Goal: Task Accomplishment & Management: Complete application form

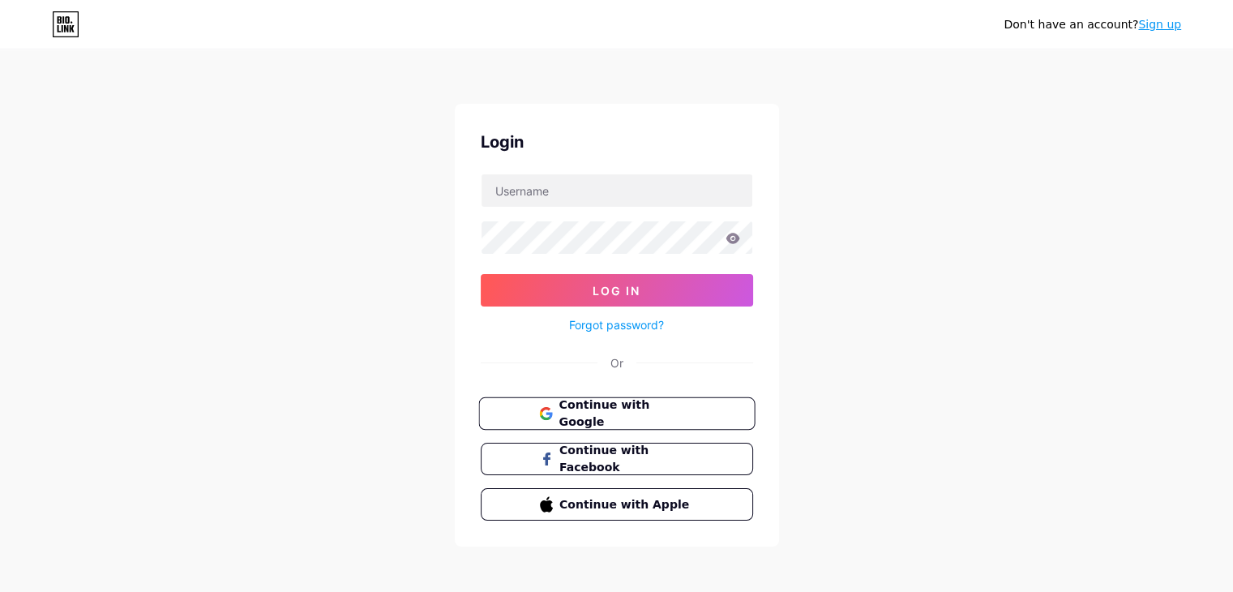
click at [704, 400] on button "Continue with Google" at bounding box center [616, 413] width 276 height 33
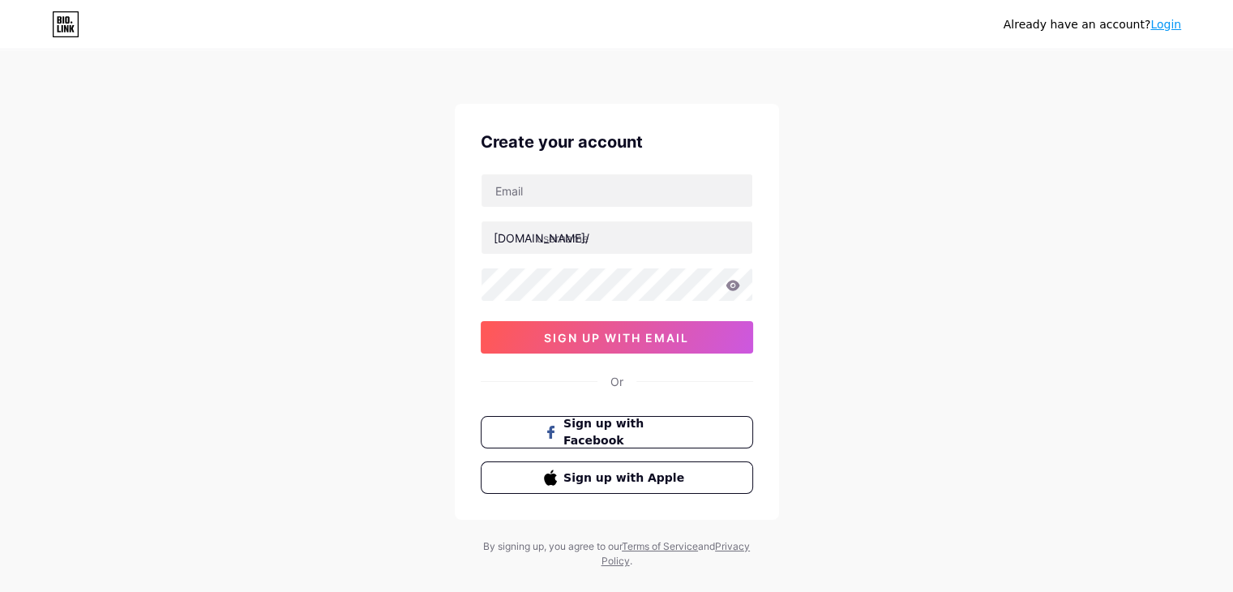
click at [1162, 19] on link "Login" at bounding box center [1165, 24] width 31 height 13
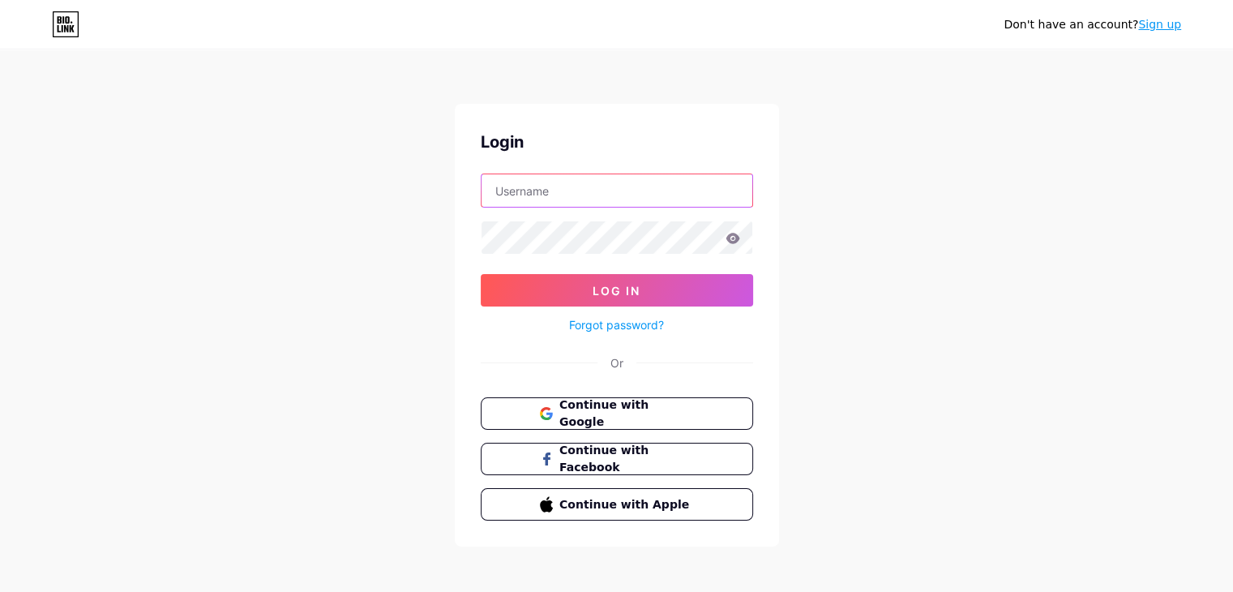
click at [657, 194] on input "text" at bounding box center [616, 190] width 271 height 32
click at [1153, 26] on link "Sign up" at bounding box center [1159, 24] width 43 height 13
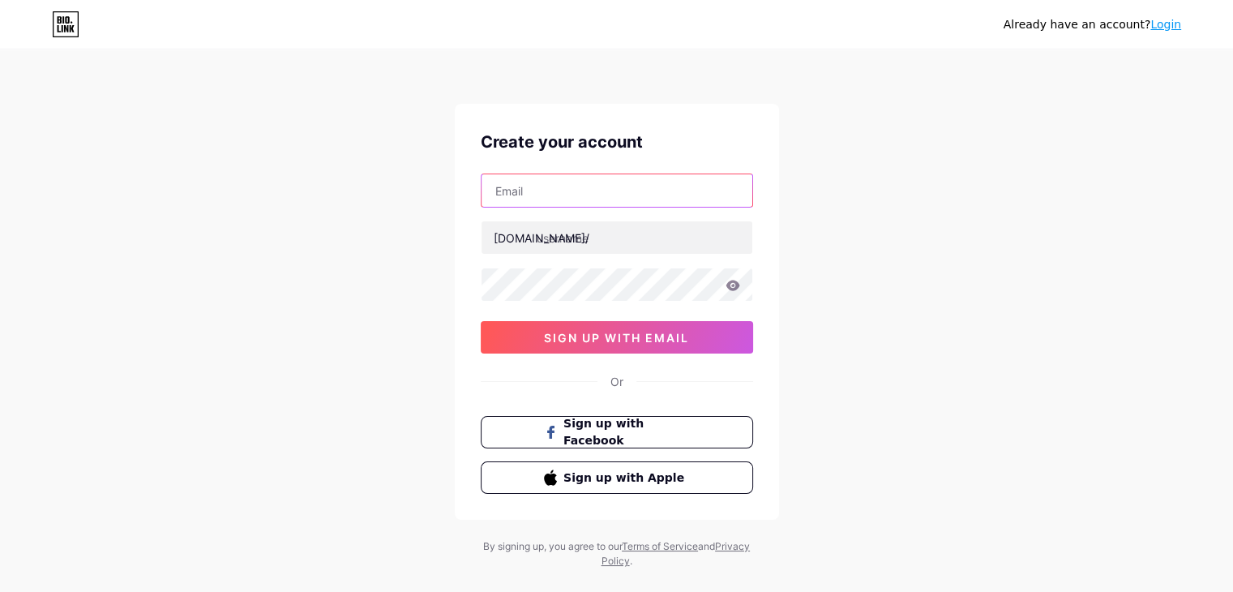
click at [681, 195] on input "text" at bounding box center [616, 190] width 271 height 32
type input "[EMAIL_ADDRESS][DOMAIN_NAME]"
click at [477, 21] on div "Already have an account? Login" at bounding box center [616, 24] width 1233 height 26
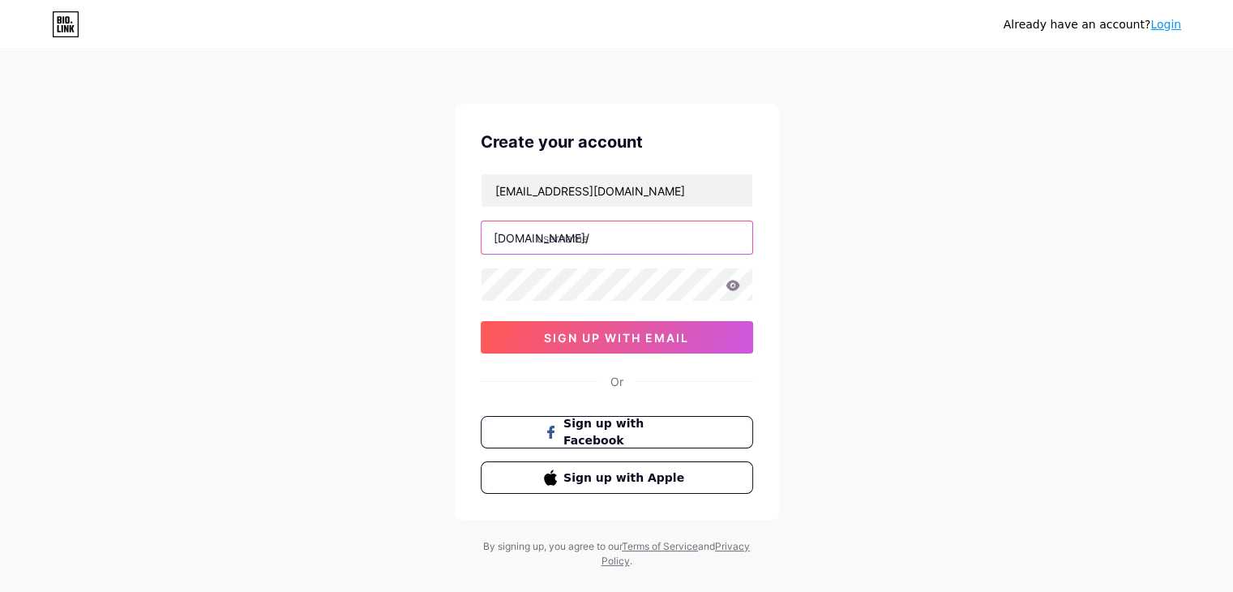
click at [562, 240] on input "text" at bounding box center [616, 237] width 271 height 32
type input "ramyachandra"
click at [561, 267] on div at bounding box center [617, 284] width 272 height 34
click at [725, 284] on icon at bounding box center [732, 285] width 14 height 11
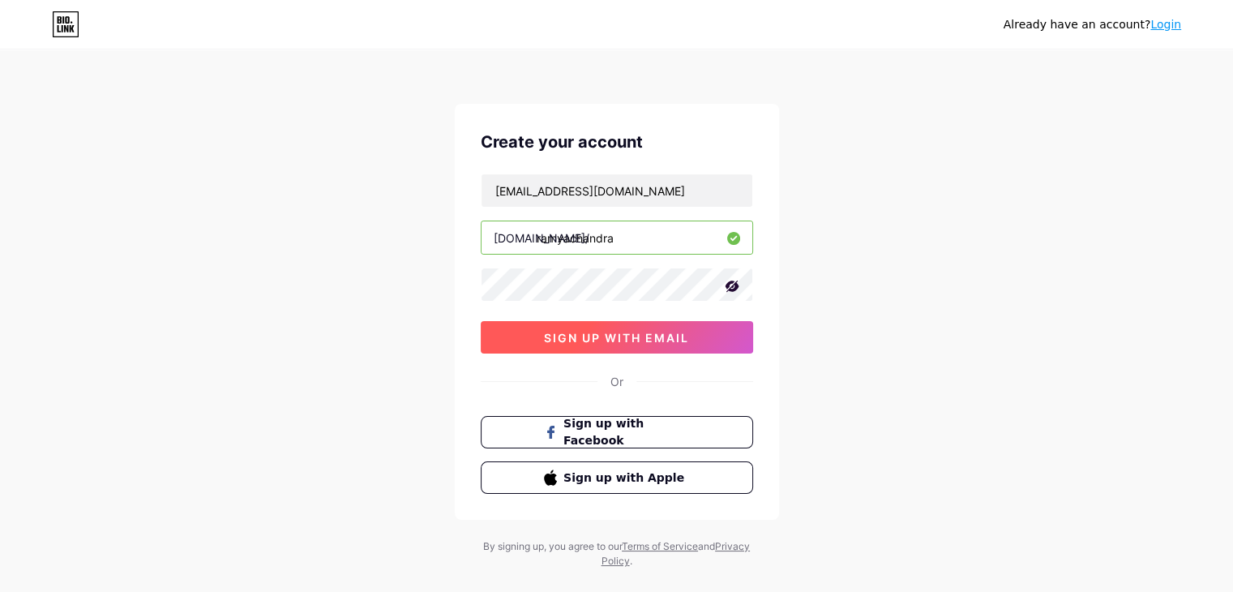
click at [691, 336] on button "sign up with email" at bounding box center [617, 337] width 272 height 32
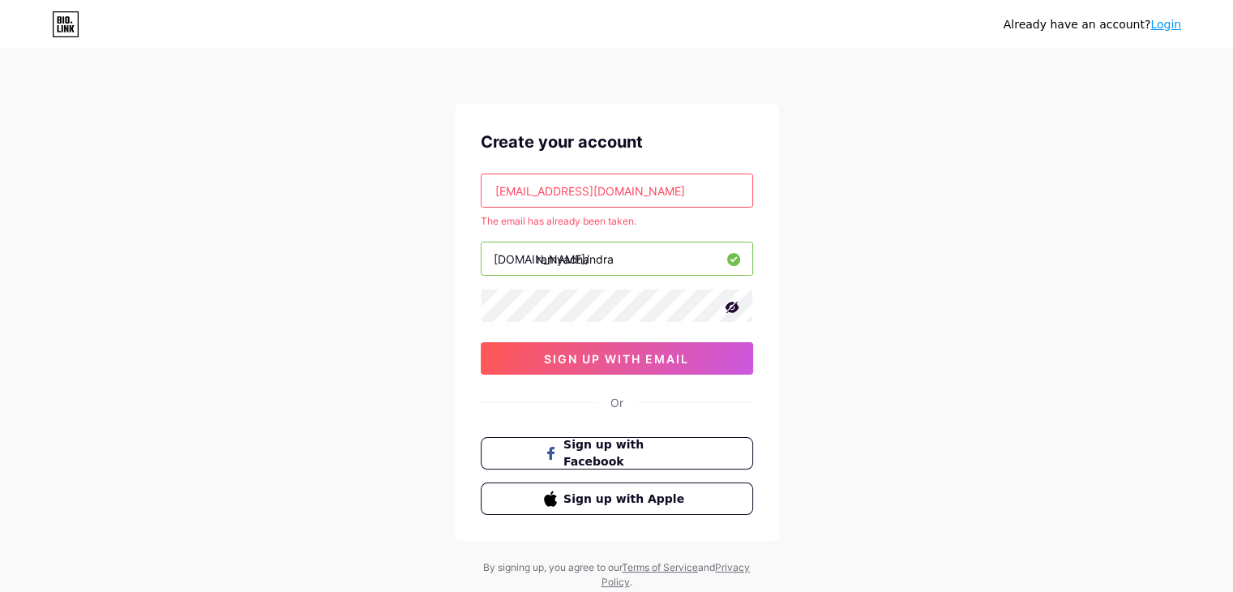
click at [698, 191] on input "[EMAIL_ADDRESS][DOMAIN_NAME]" at bounding box center [616, 190] width 271 height 32
click at [730, 354] on button "sign up with email" at bounding box center [617, 358] width 272 height 32
click at [1173, 18] on link "Login" at bounding box center [1165, 24] width 31 height 13
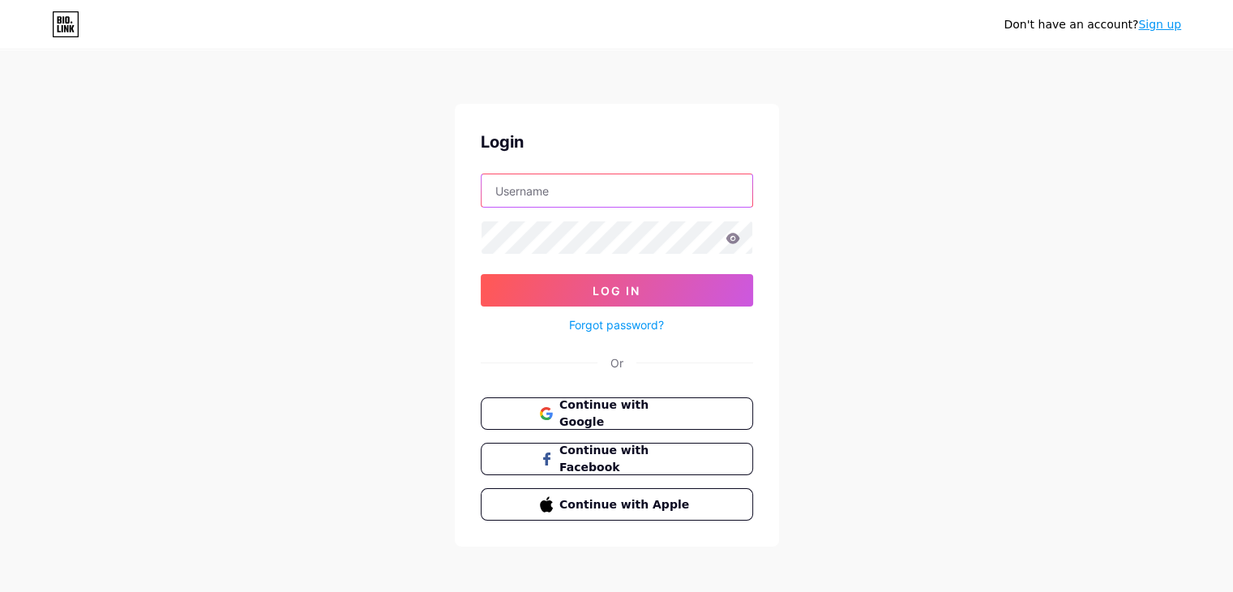
click at [672, 182] on input "text" at bounding box center [616, 190] width 271 height 32
type input "[EMAIL_ADDRESS][DOMAIN_NAME]"
click at [635, 327] on link "Forgot password?" at bounding box center [616, 324] width 95 height 17
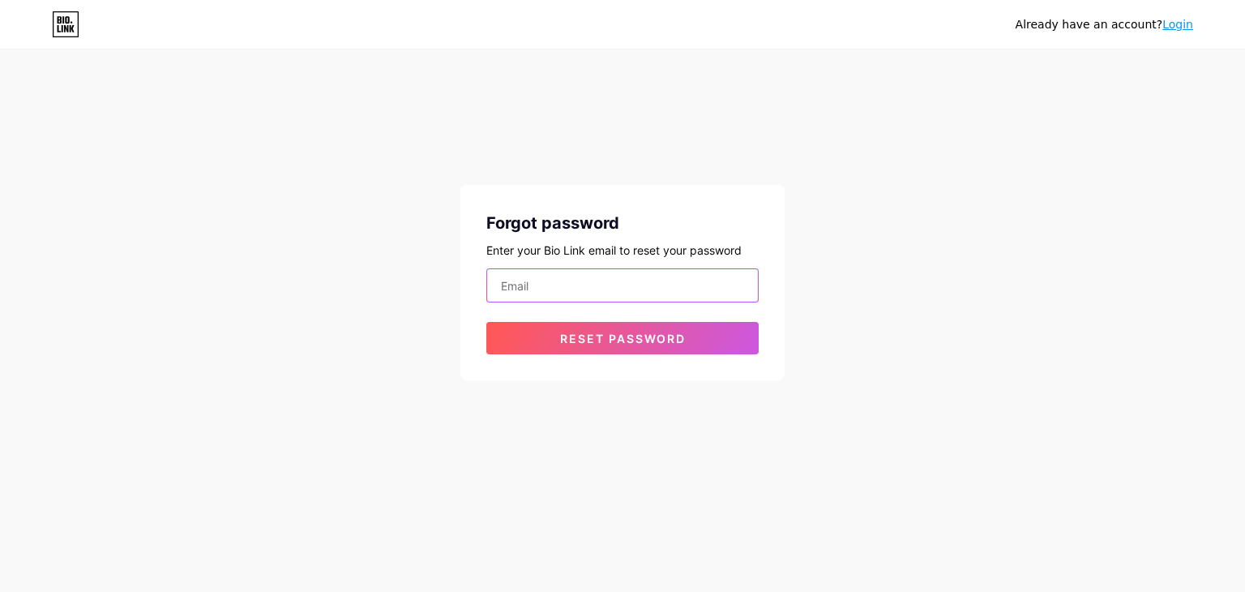
click at [627, 286] on input "email" at bounding box center [622, 285] width 271 height 32
type input "[EMAIL_ADDRESS][DOMAIN_NAME]"
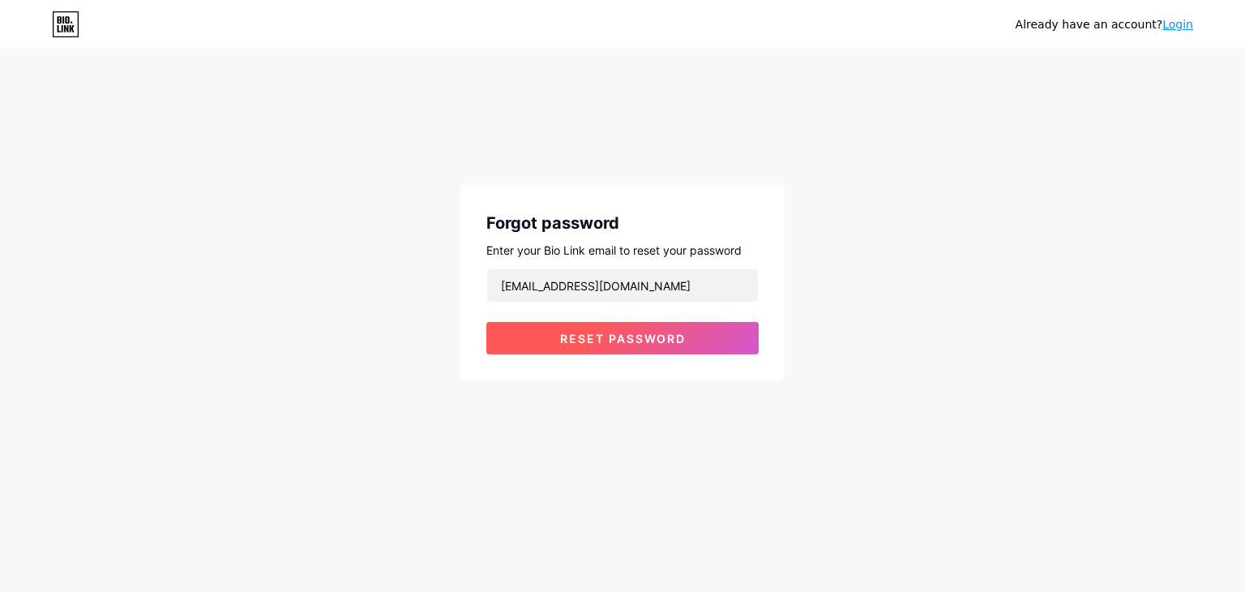
click at [654, 337] on span "Reset password" at bounding box center [623, 338] width 126 height 14
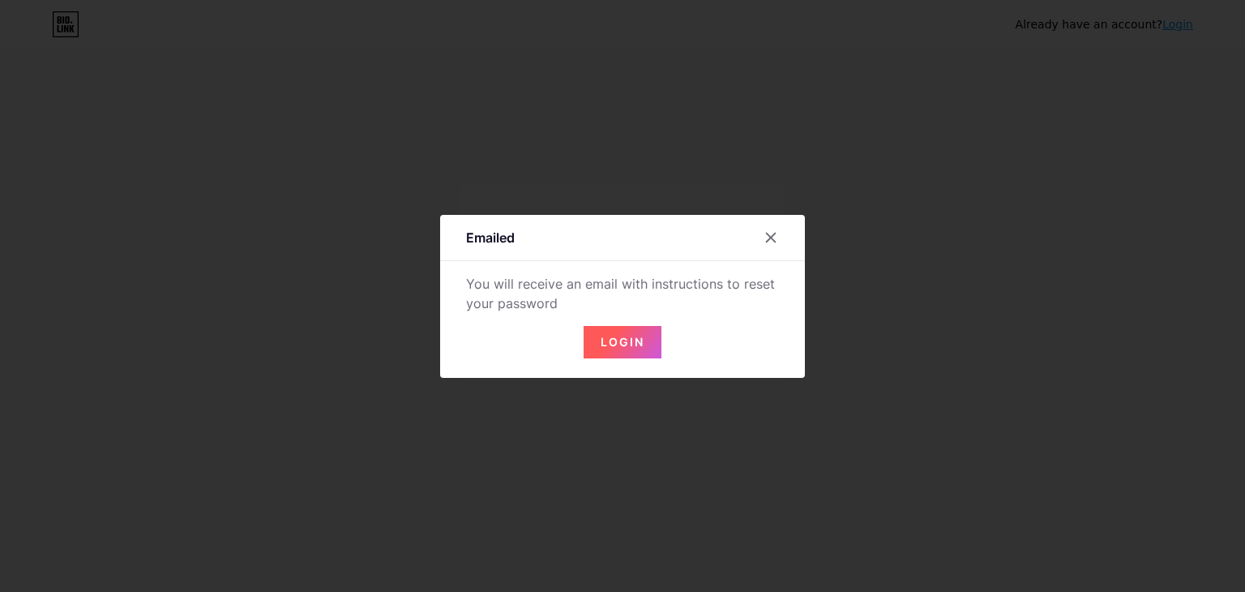
click at [654, 337] on button "Login" at bounding box center [623, 342] width 78 height 32
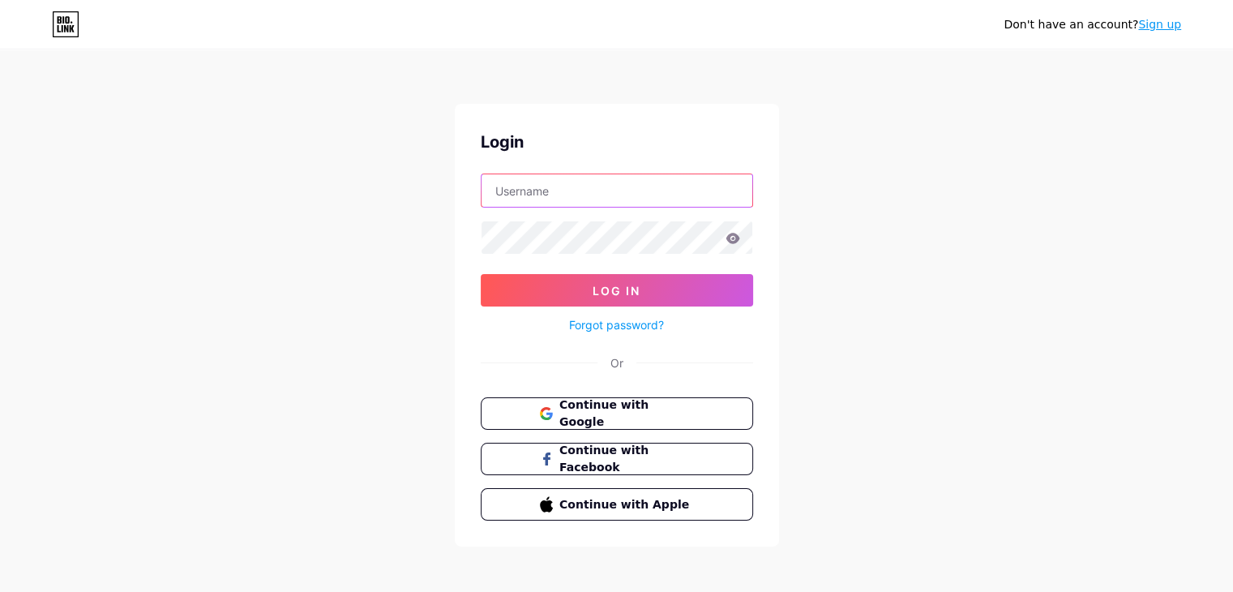
click at [602, 203] on input "text" at bounding box center [616, 190] width 271 height 32
type input "[EMAIL_ADDRESS][DOMAIN_NAME]"
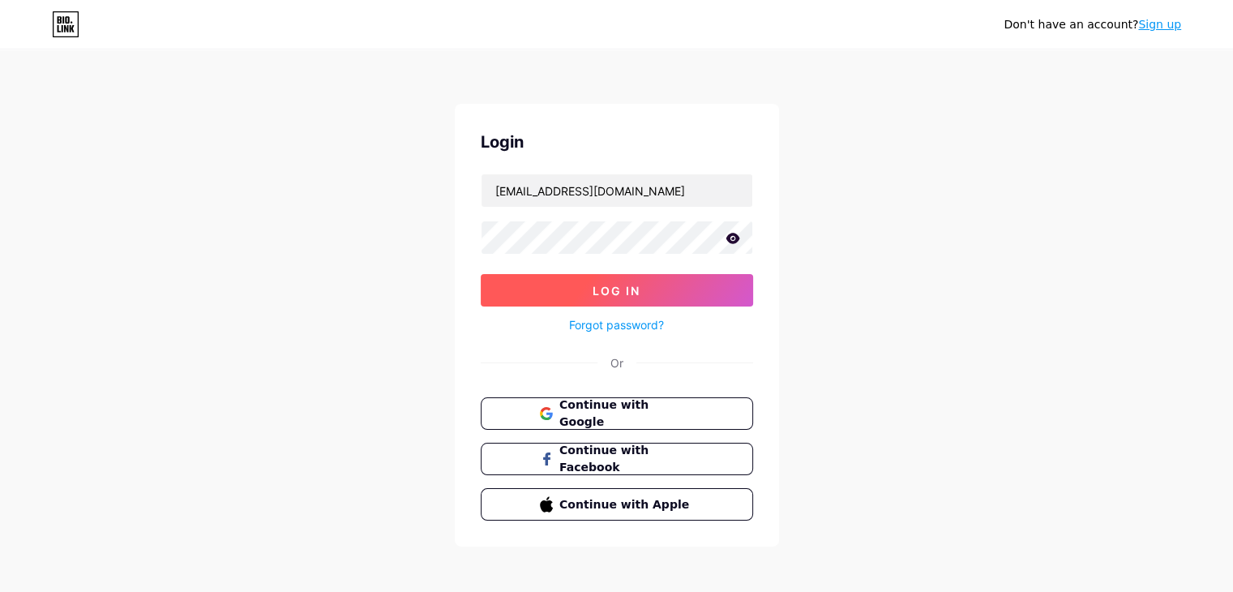
click at [638, 284] on span "Log In" at bounding box center [616, 291] width 48 height 14
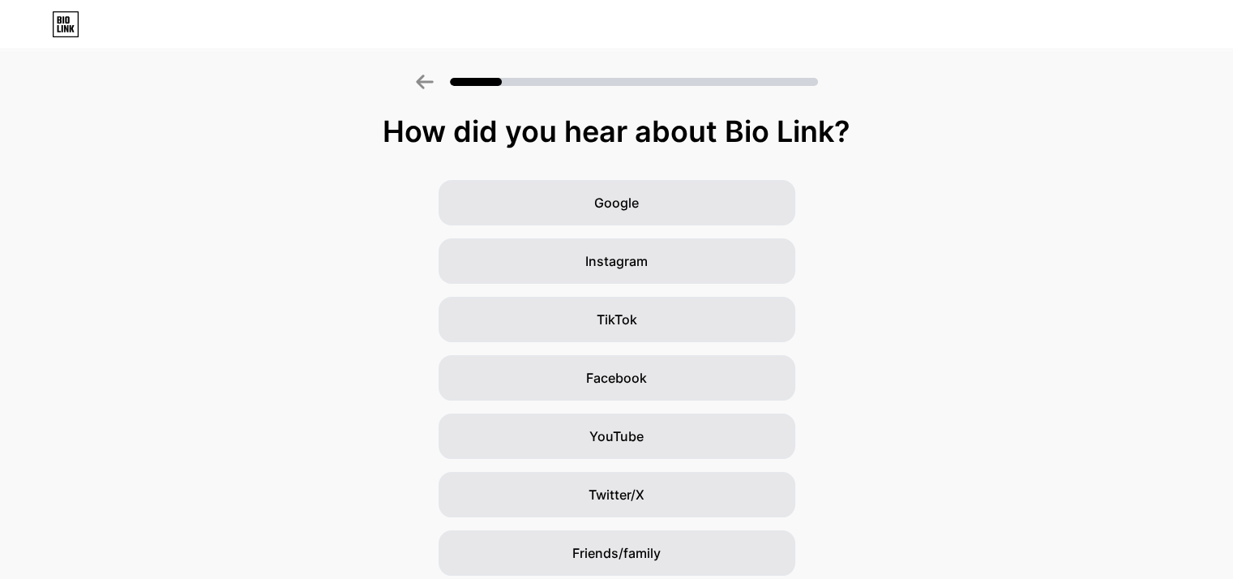
scroll to position [120, 0]
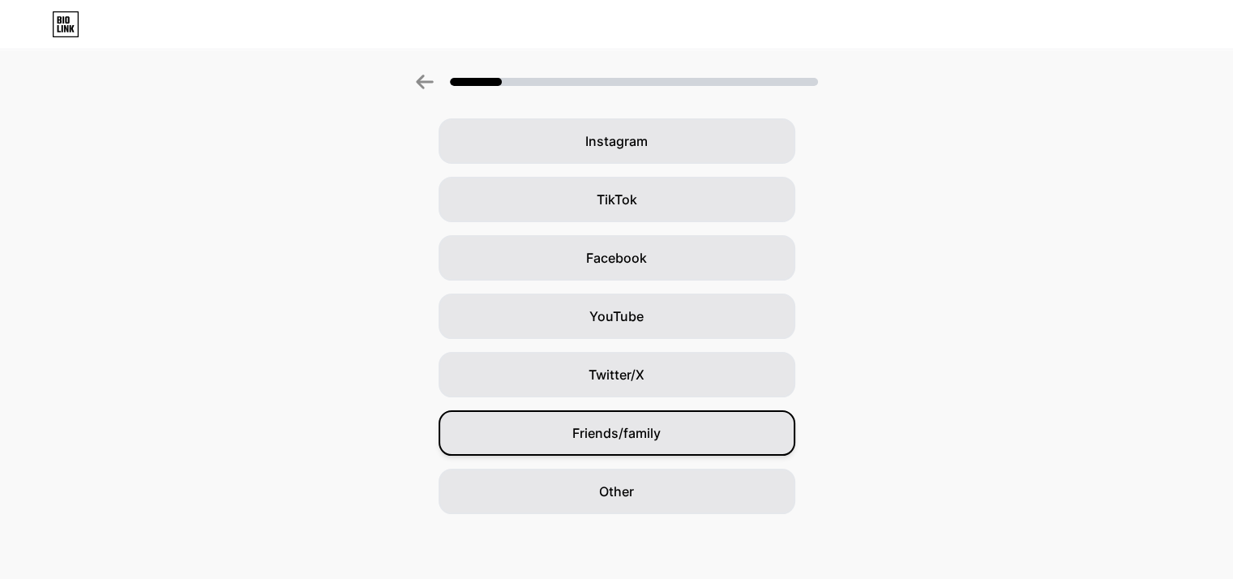
click at [704, 440] on div "Friends/family" at bounding box center [616, 432] width 357 height 45
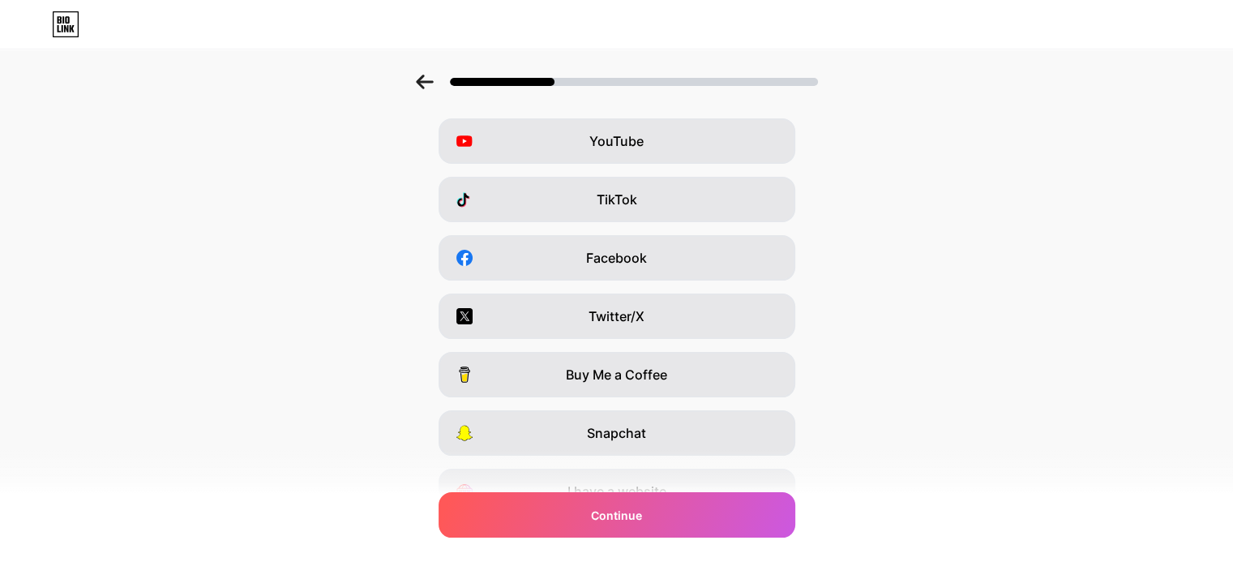
scroll to position [0, 0]
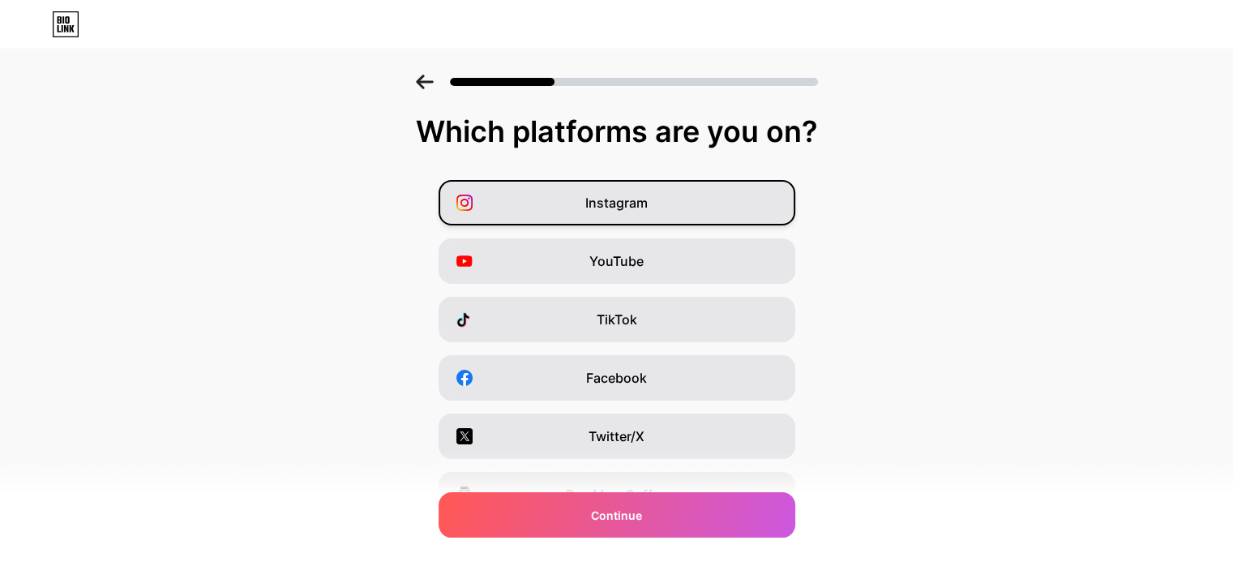
click at [723, 207] on div "Instagram" at bounding box center [616, 202] width 357 height 45
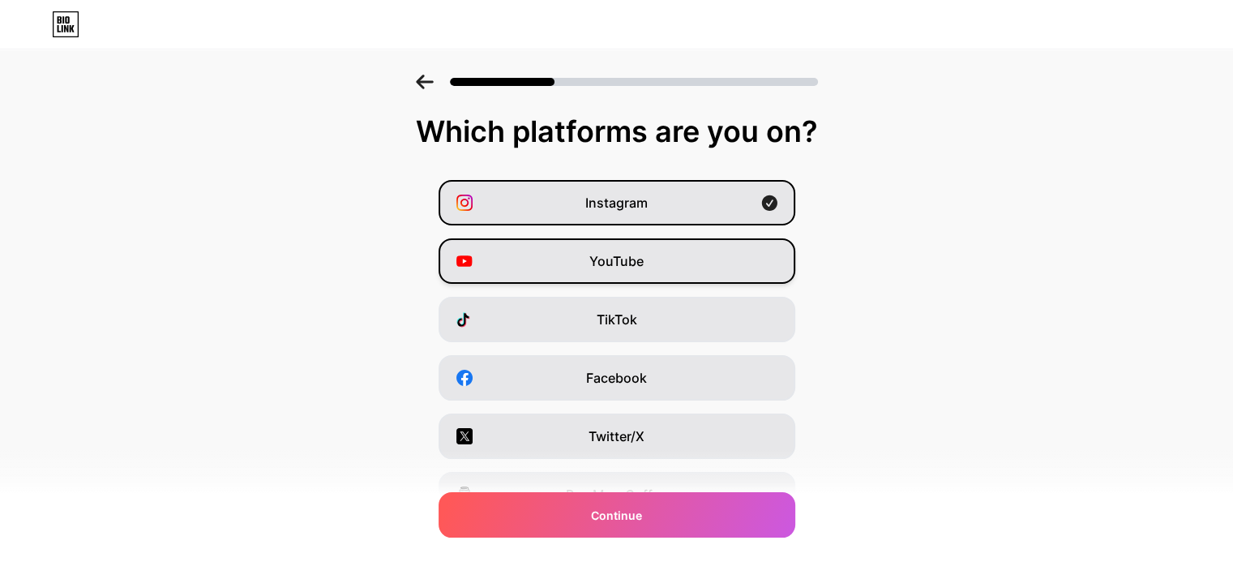
click at [697, 266] on div "YouTube" at bounding box center [616, 260] width 357 height 45
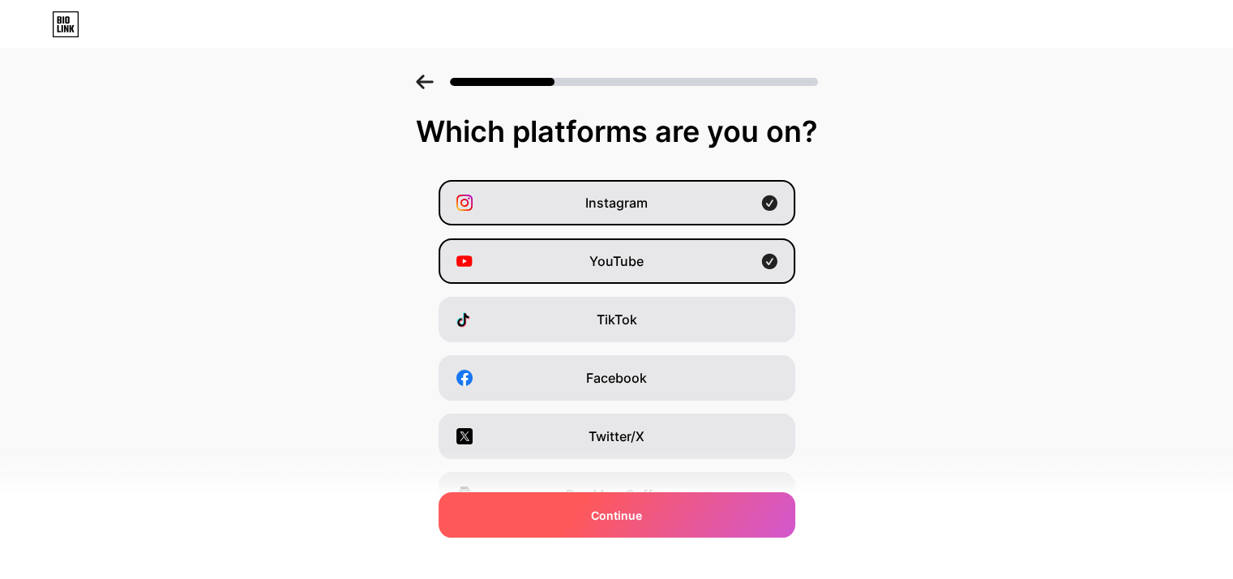
click at [697, 527] on div "Continue" at bounding box center [616, 514] width 357 height 45
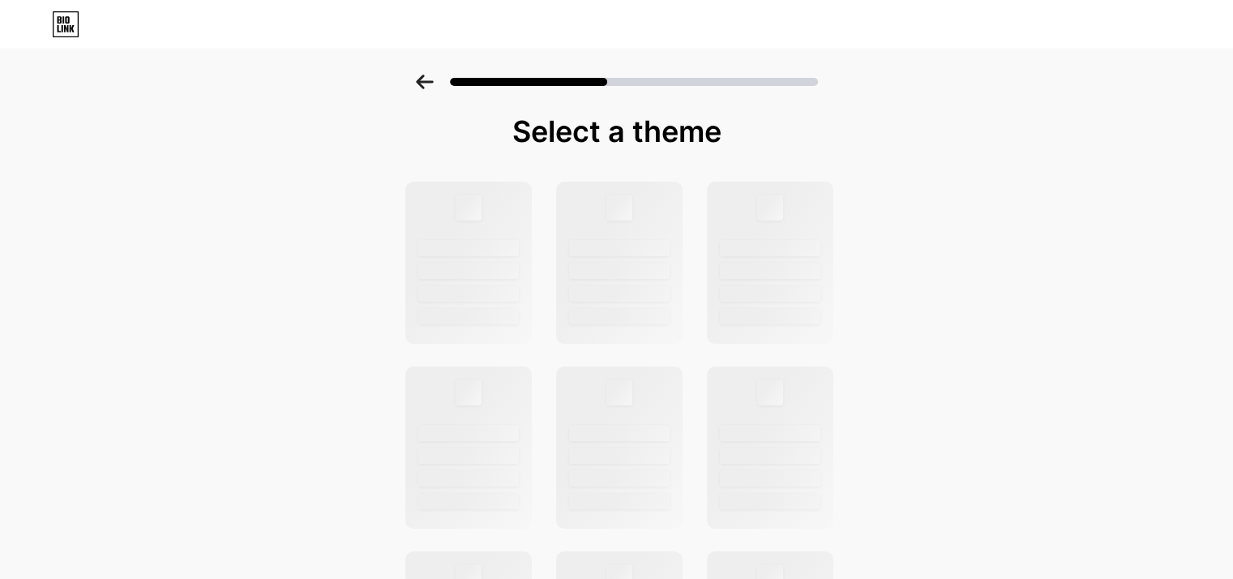
scroll to position [506, 0]
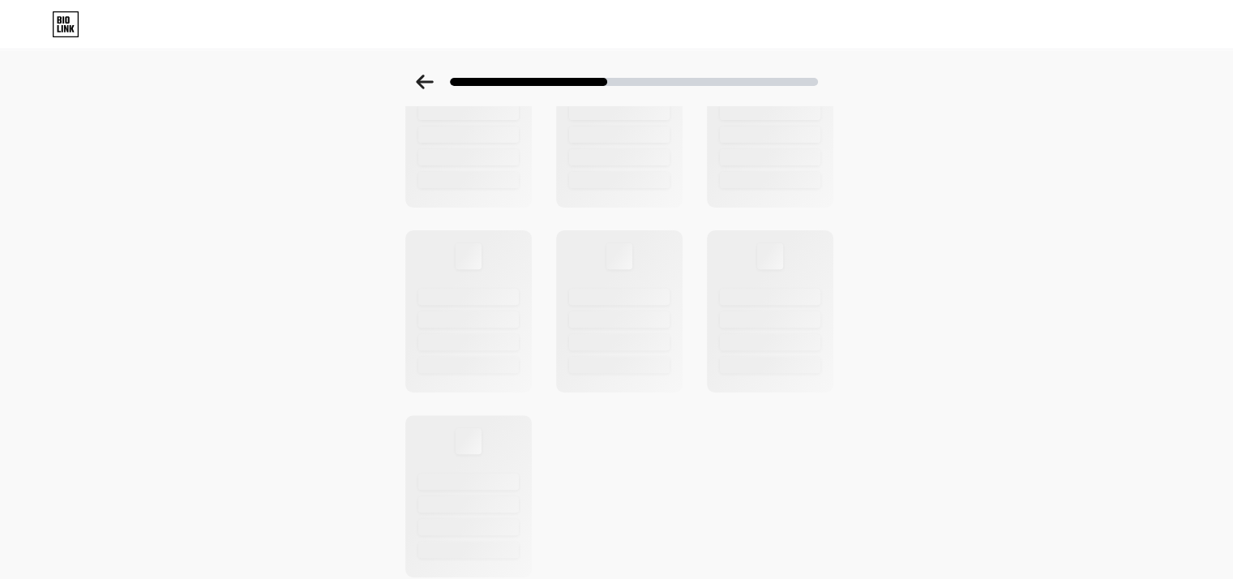
click at [1012, 173] on div "Select a theme" at bounding box center [616, 74] width 1233 height 1010
